Goal: Task Accomplishment & Management: Manage account settings

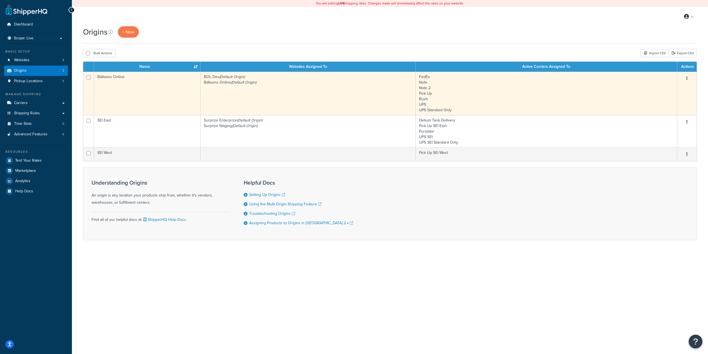
click at [182, 92] on td "Balloons Online" at bounding box center [147, 93] width 107 height 43
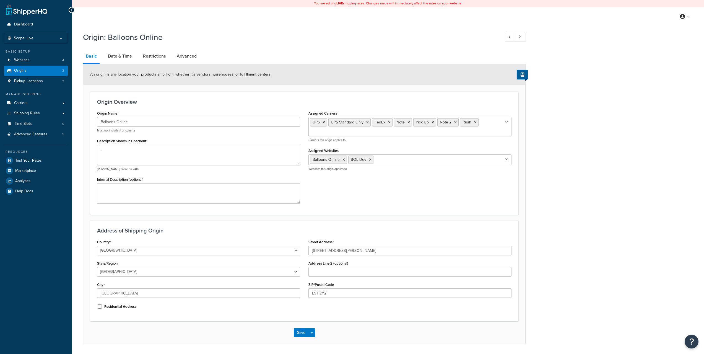
select select "1039"
select select "69"
click at [124, 57] on link "Date & Time" at bounding box center [120, 56] width 30 height 13
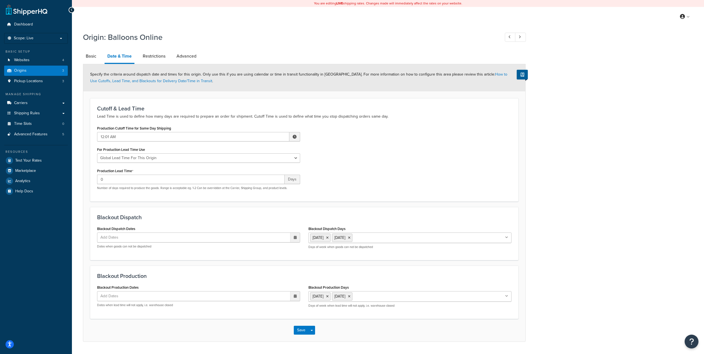
click at [297, 139] on span at bounding box center [294, 136] width 11 height 9
click at [257, 152] on span "▲" at bounding box center [253, 148] width 11 height 11
click at [279, 165] on span "▼" at bounding box center [277, 165] width 11 height 11
type input "2:01 PM"
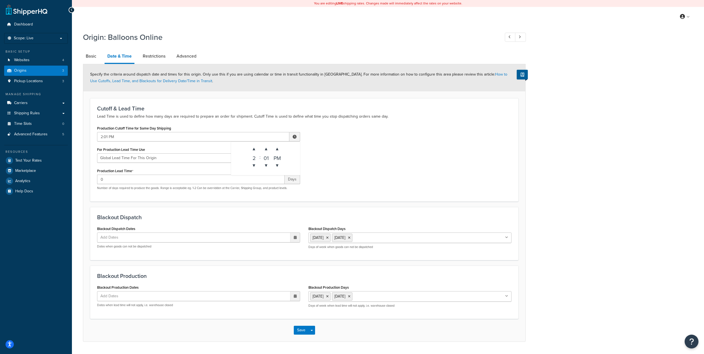
click at [351, 159] on div "Production Cutoff Time for Same Day Shipping 2:01 PM ▲ 2 ▼ : ▲ 01 ▼ ▲ PM ▼ For …" at bounding box center [304, 159] width 423 height 70
click at [297, 330] on button "Save" at bounding box center [301, 330] width 15 height 9
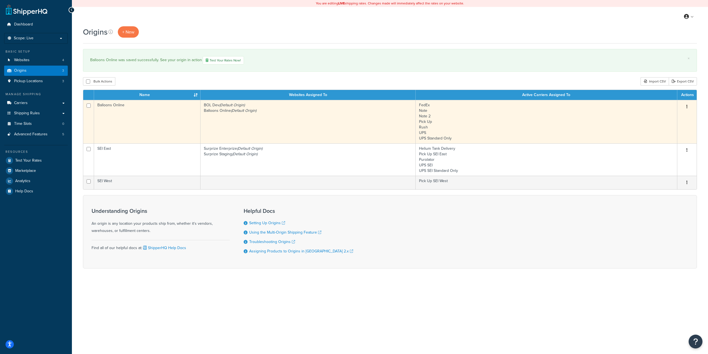
click at [354, 115] on td "BOL Dev (Default Origin) Balloons Online (Default Origin)" at bounding box center [308, 121] width 215 height 43
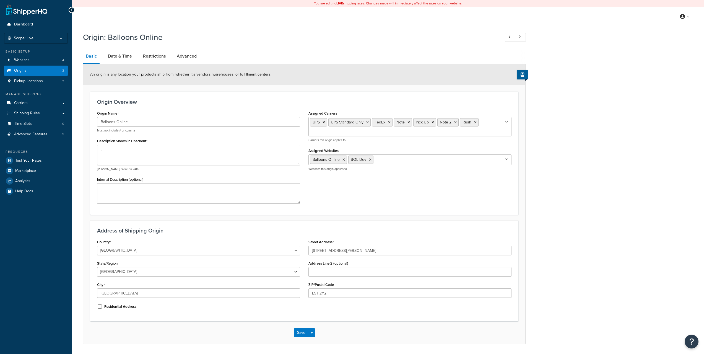
select select "1039"
select select "69"
click at [120, 59] on link "Date & Time" at bounding box center [120, 56] width 30 height 13
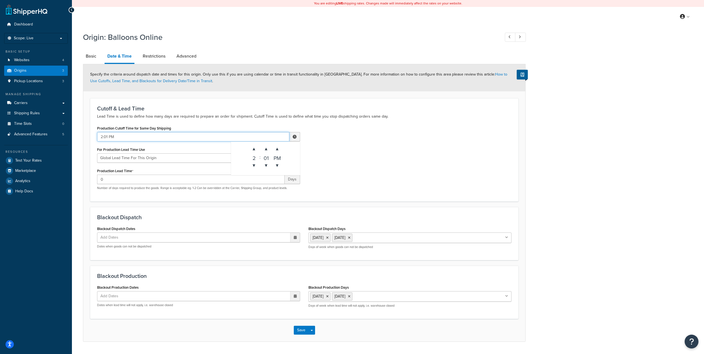
click at [255, 134] on input "2:01 PM" at bounding box center [193, 136] width 192 height 9
click at [257, 165] on span "▼" at bounding box center [253, 165] width 11 height 11
type input "1:01 PM"
click at [371, 159] on div "Production Cutoff Time for Same Day Shipping 1:01 PM ▲ 1 ▼ : ▲ 01 ▼ ▲ PM ▼ For …" at bounding box center [304, 159] width 423 height 70
click at [298, 331] on button "Save" at bounding box center [301, 330] width 15 height 9
